Goal: Check status: Check status

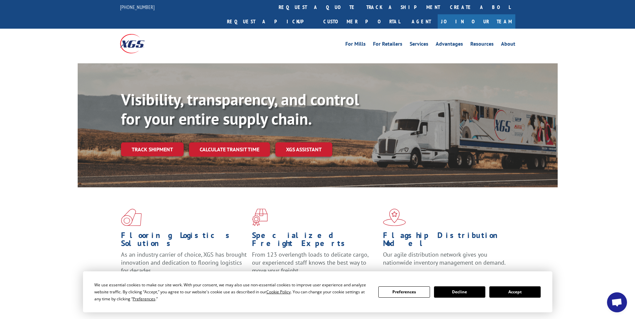
click at [159, 142] on link "Track shipment" at bounding box center [152, 149] width 63 height 14
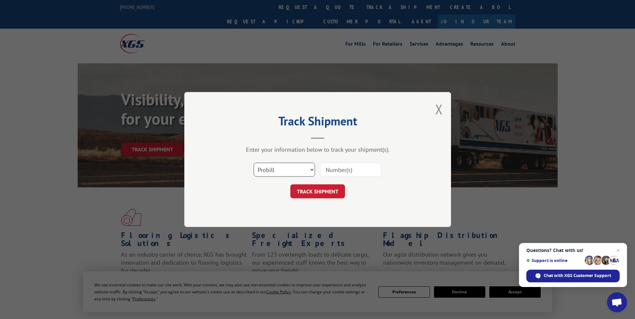
click at [289, 174] on select "Select category... Probill BOL PO" at bounding box center [284, 170] width 61 height 14
select select "bol"
click at [254, 163] on select "Select category... Probill BOL PO" at bounding box center [284, 170] width 61 height 14
click at [337, 173] on input at bounding box center [350, 170] width 61 height 14
paste input "6006858"
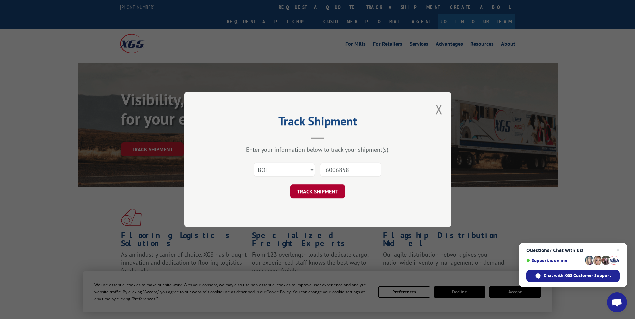
type input "6006858"
click at [328, 192] on button "TRACK SHIPMENT" at bounding box center [317, 191] width 55 height 14
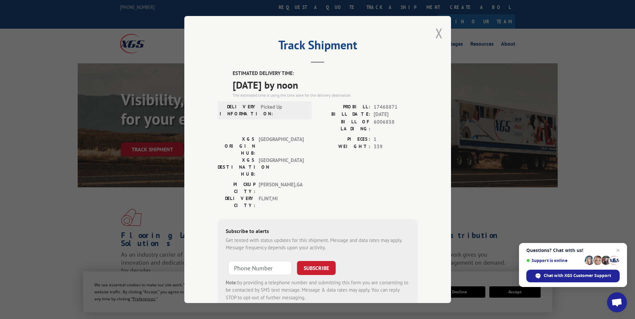
click at [435, 37] on button "Close modal" at bounding box center [438, 33] width 7 height 18
